Goal: Navigation & Orientation: Find specific page/section

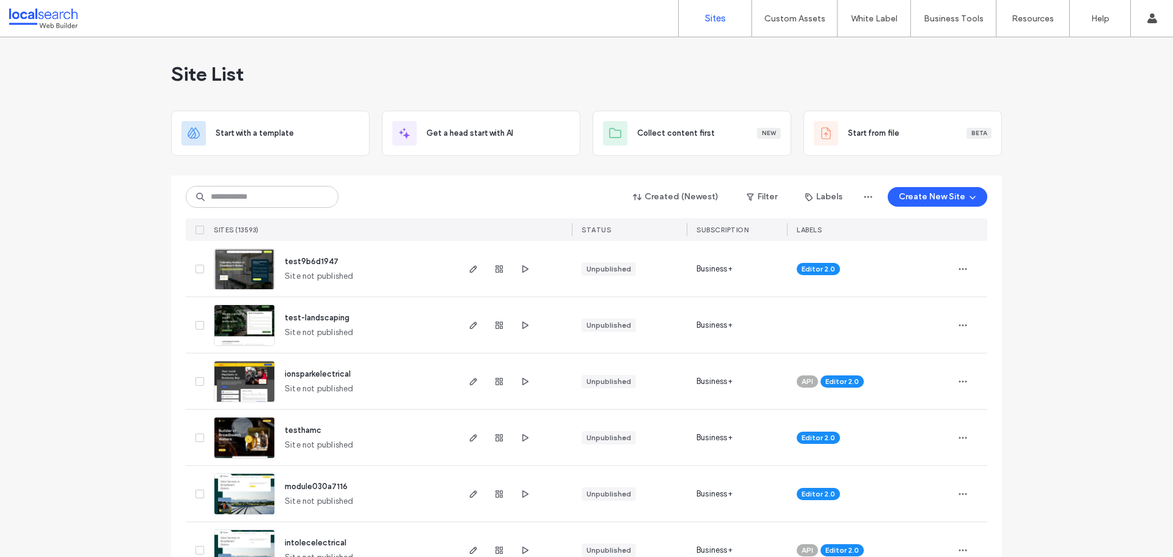
click at [234, 194] on input at bounding box center [262, 197] width 153 height 22
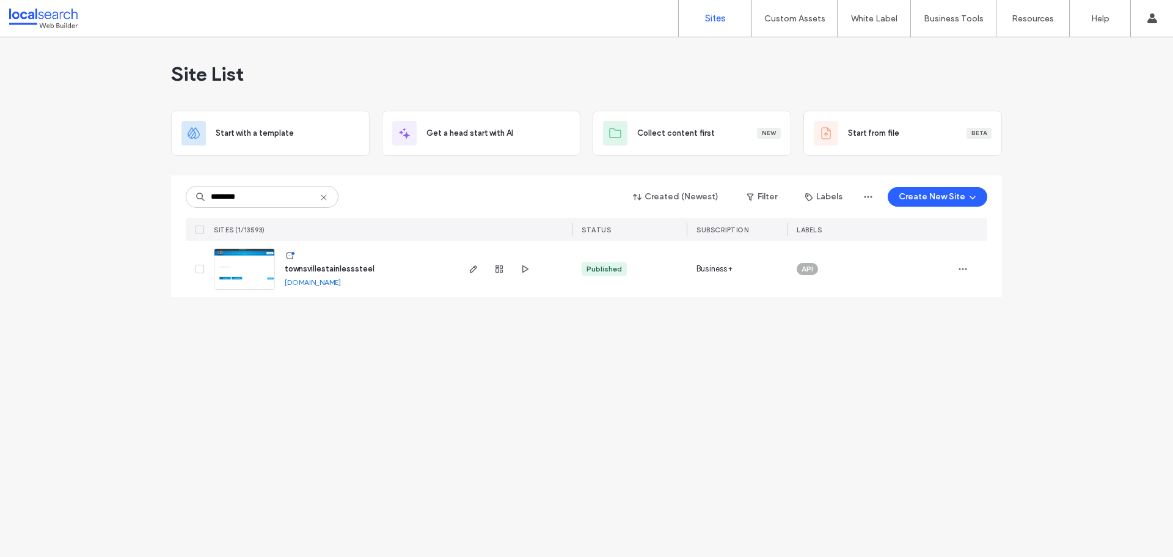
type input "********"
click at [326, 268] on span "townsvillestainlesssteel" at bounding box center [330, 268] width 90 height 9
